Goal: Browse casually

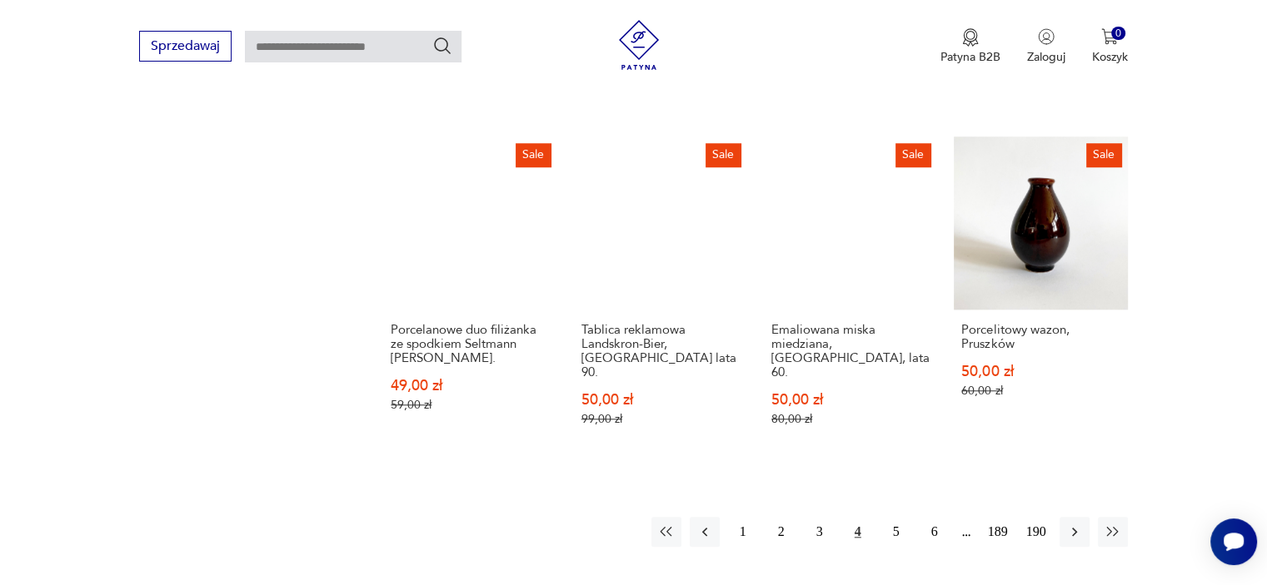
scroll to position [1540, 0]
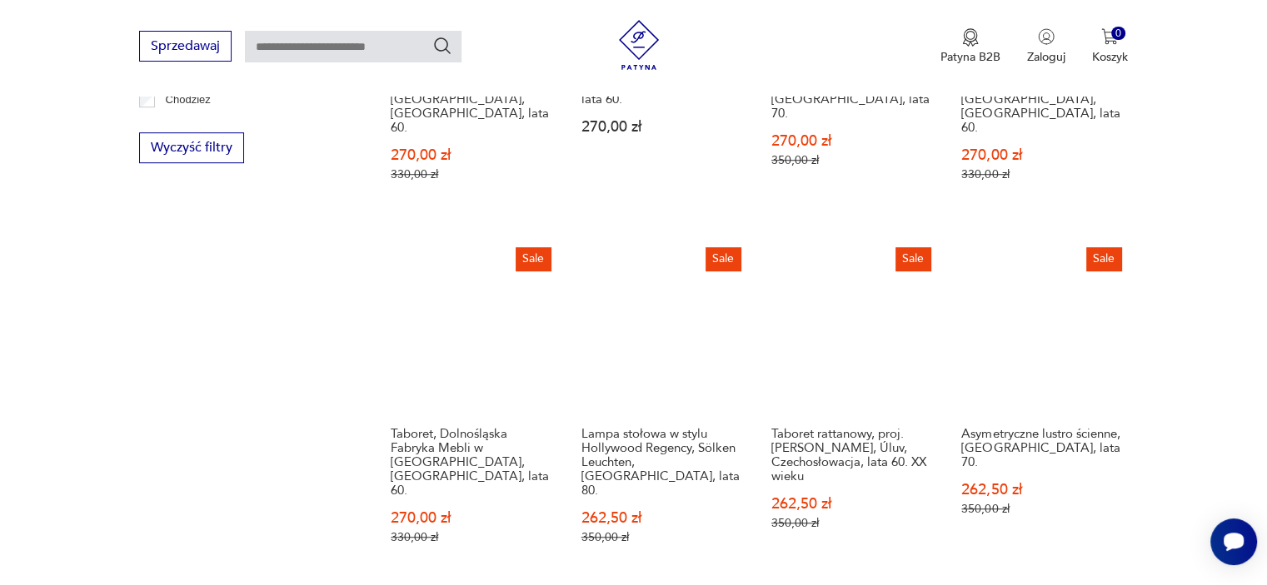
scroll to position [1176, 0]
